Goal: Task Accomplishment & Management: Use online tool/utility

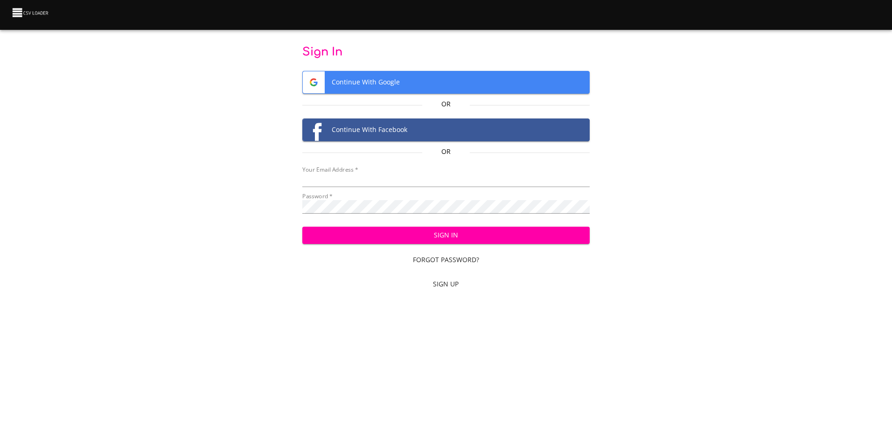
type input "[EMAIL_ADDRESS][DOMAIN_NAME]"
click at [439, 238] on span "Sign In" at bounding box center [446, 236] width 273 height 12
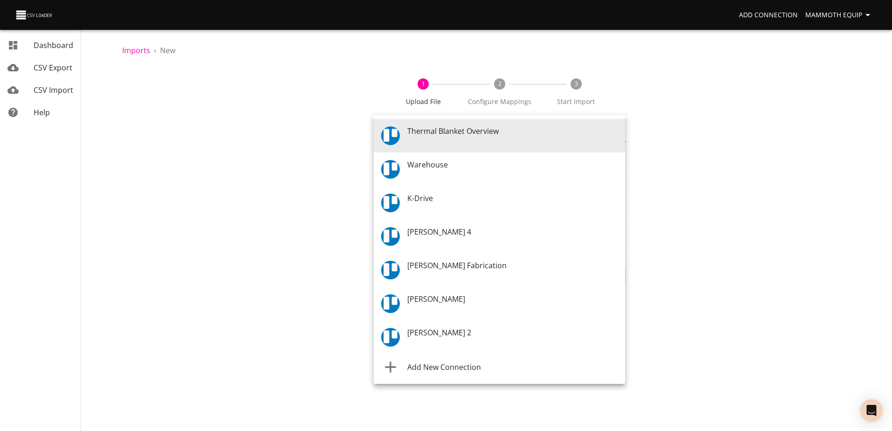
click at [623, 132] on body "Add Connection Mammoth Equip Dashboard CSV Export CSV Import Help Imports › New…" at bounding box center [446, 215] width 892 height 431
click at [436, 169] on span "Warehouse" at bounding box center [427, 165] width 41 height 10
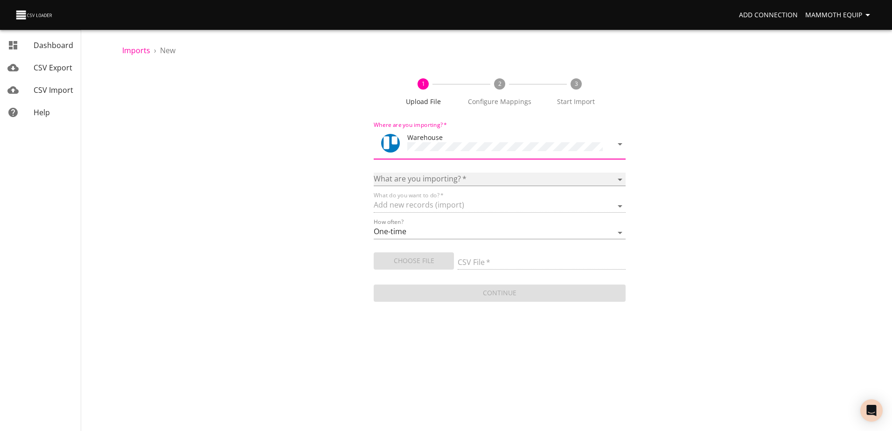
drag, startPoint x: 621, startPoint y: 177, endPoint x: 606, endPoint y: 185, distance: 17.5
click at [621, 176] on select "Boards Cards Checkitems Checklists" at bounding box center [500, 180] width 252 height 14
select select "cards"
click at [374, 173] on select "Boards Cards Checkitems Checklists" at bounding box center [500, 180] width 252 height 14
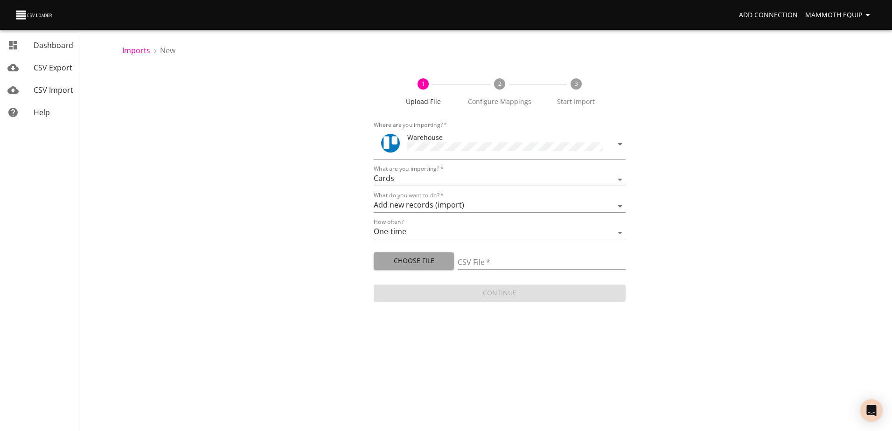
click at [421, 259] on span "Choose File" at bounding box center [413, 261] width 65 height 12
type input "Import1.xlsx"
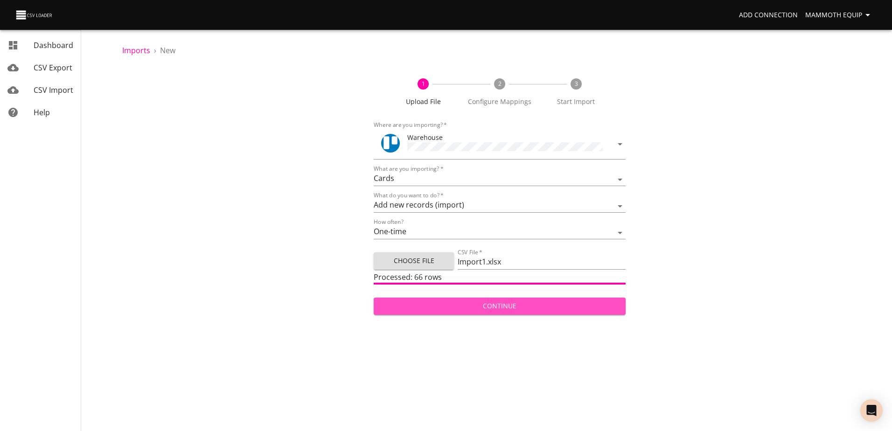
click at [503, 304] on span "Continue" at bounding box center [499, 307] width 237 height 12
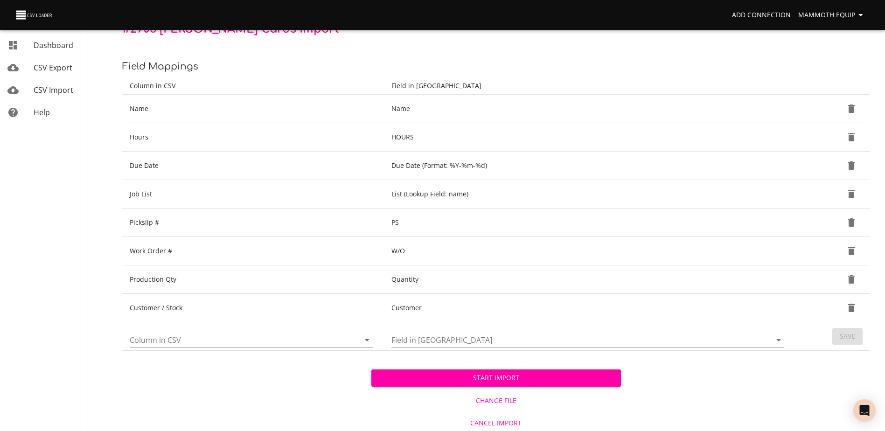
scroll to position [98, 0]
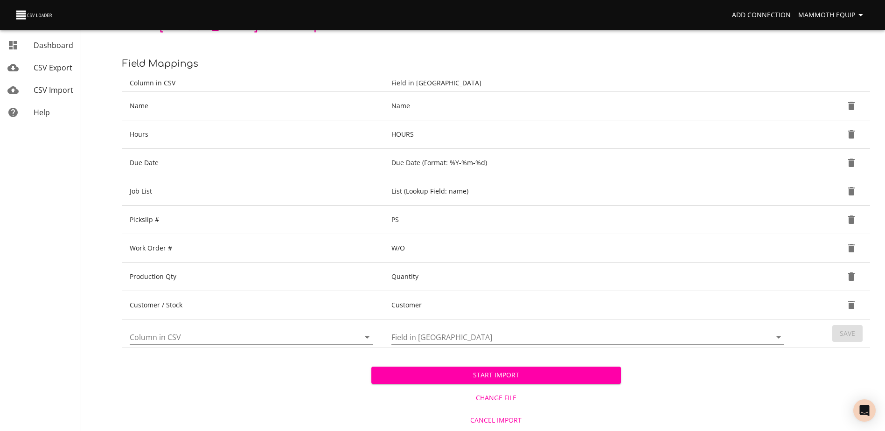
click at [471, 373] on span "Start Import" at bounding box center [496, 376] width 234 height 12
